Goal: Task Accomplishment & Management: Use online tool/utility

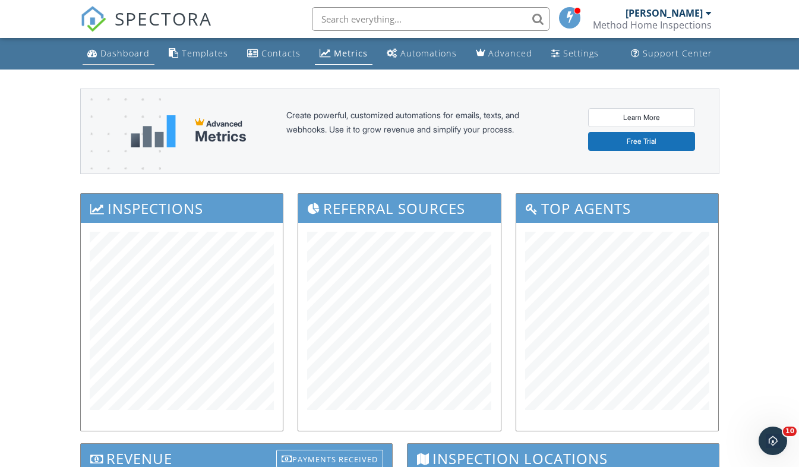
click at [106, 49] on div "Dashboard" at bounding box center [124, 53] width 49 height 11
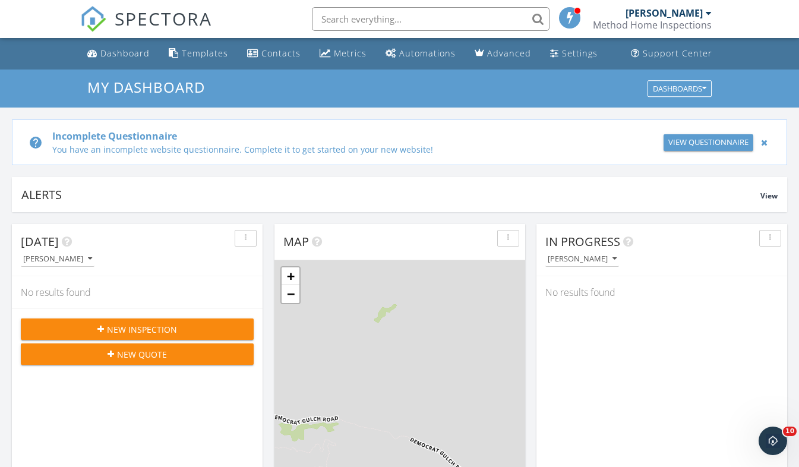
click at [71, 320] on button "New Inspection" at bounding box center [137, 328] width 233 height 21
